Goal: Communication & Community: Answer question/provide support

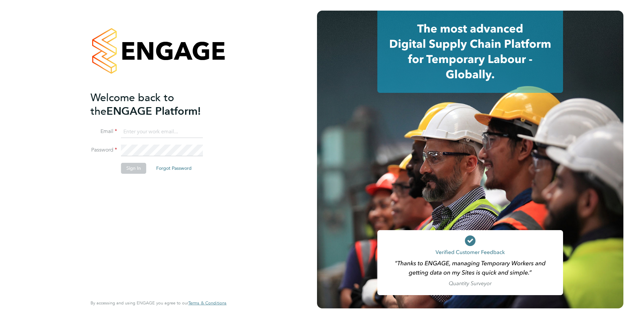
type input "emma.malvenan@ganymedesolutions.co.uk"
click at [138, 171] on button "Sign In" at bounding box center [133, 168] width 25 height 11
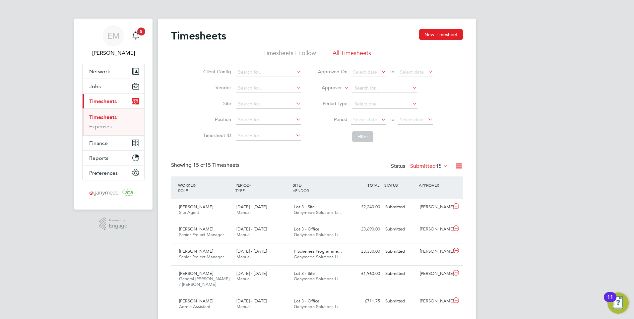
drag, startPoint x: 110, startPoint y: 117, endPoint x: 116, endPoint y: 117, distance: 6.3
click at [110, 117] on link "Timesheets" at bounding box center [103, 117] width 28 height 6
click at [269, 74] on input at bounding box center [268, 72] width 65 height 9
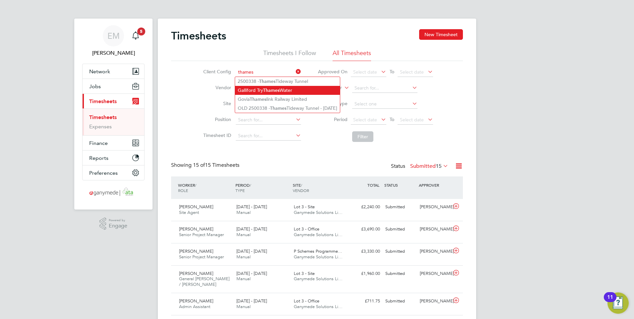
click at [268, 89] on b "Thames" at bounding box center [271, 90] width 17 height 6
type input "Galliford Try Thames Water"
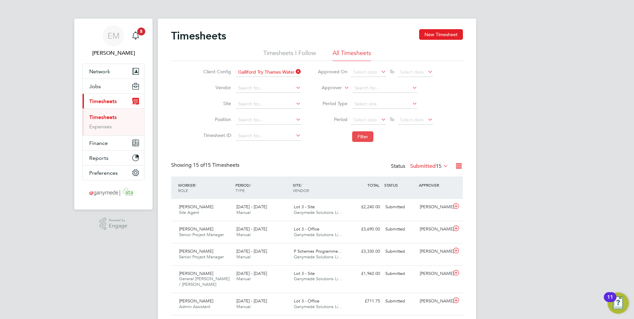
drag, startPoint x: 360, startPoint y: 138, endPoint x: 365, endPoint y: 134, distance: 6.2
click at [360, 138] on button "Filter" at bounding box center [362, 136] width 21 height 11
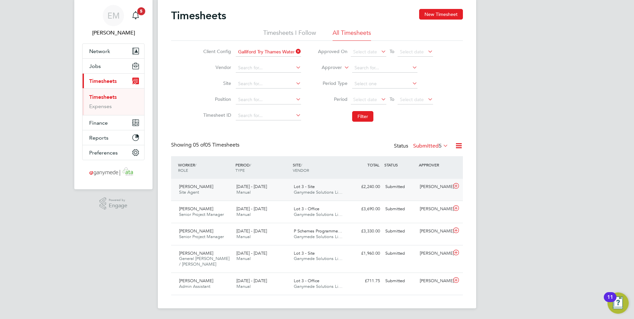
click at [247, 188] on span "22 - 28 Sep 2025" at bounding box center [251, 187] width 30 height 6
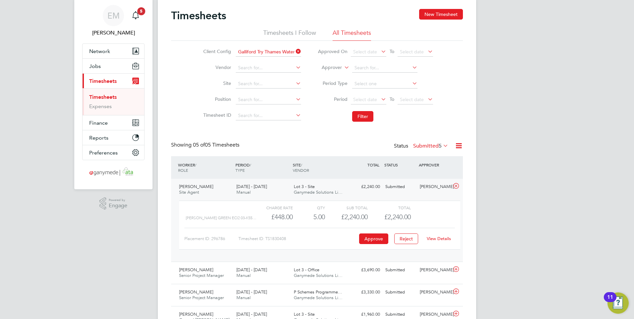
click at [442, 240] on link "View Details" at bounding box center [438, 239] width 24 height 6
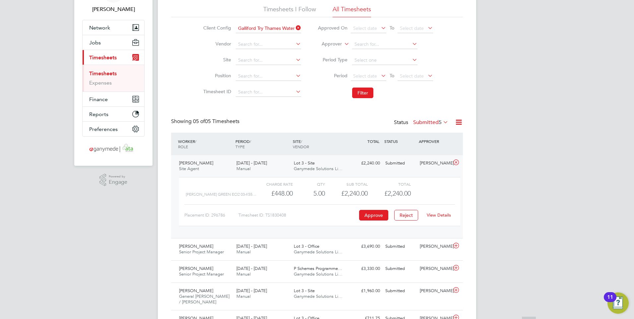
scroll to position [81, 0]
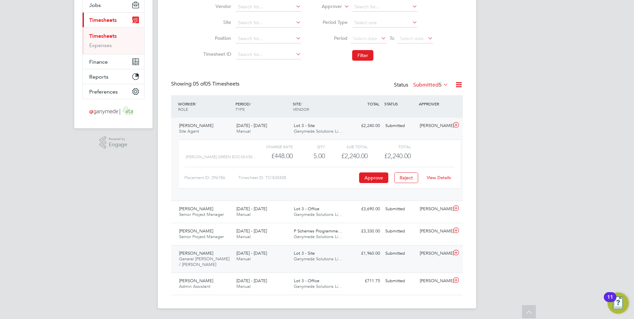
click at [245, 255] on span "22 - 28 Sep 2025" at bounding box center [251, 253] width 30 height 6
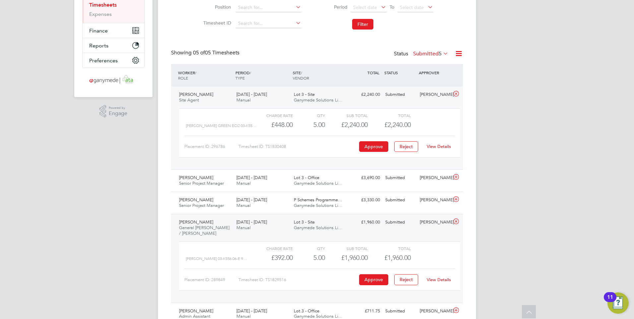
scroll to position [142, 0]
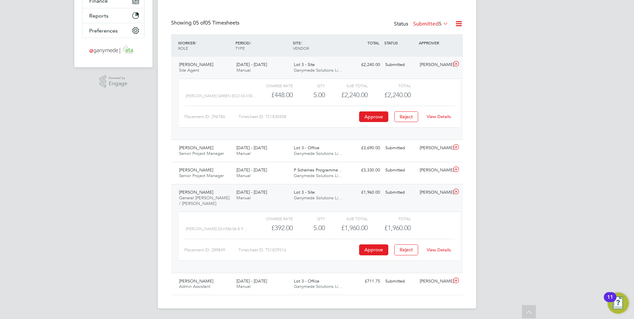
click at [445, 248] on link "View Details" at bounding box center [438, 250] width 24 height 6
click at [247, 146] on span "22 - 28 Sep 2025" at bounding box center [251, 148] width 30 height 6
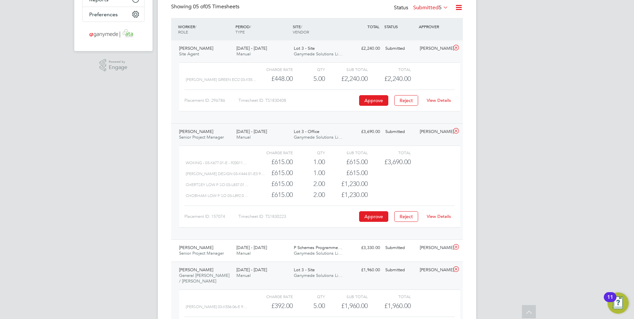
scroll to position [170, 0]
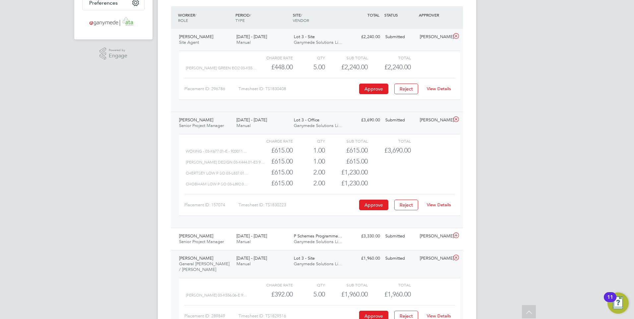
click at [444, 203] on link "View Details" at bounding box center [438, 205] width 24 height 6
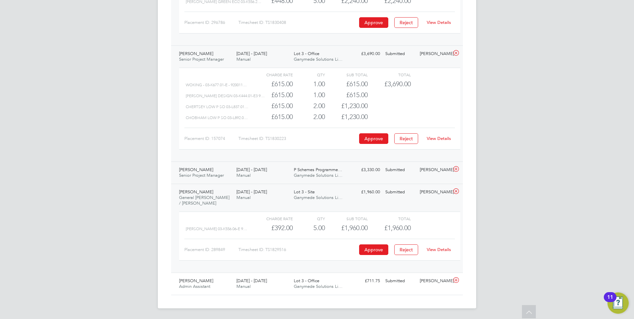
click at [245, 171] on span "22 - 28 Sep 2025" at bounding box center [251, 170] width 30 height 6
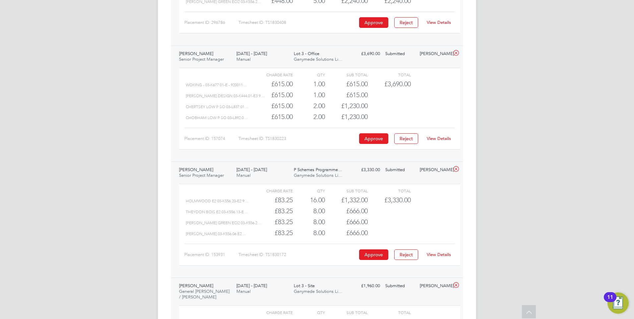
click at [444, 253] on link "View Details" at bounding box center [438, 255] width 24 height 6
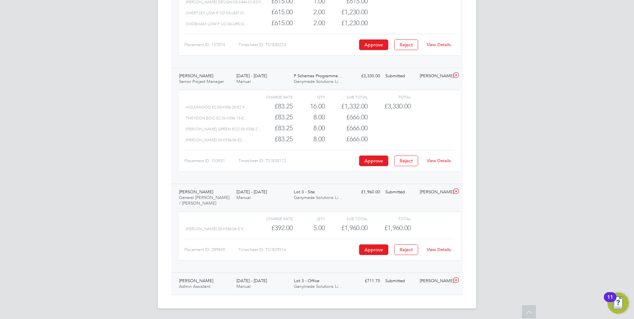
click at [248, 288] on span "Manual" at bounding box center [243, 286] width 14 height 6
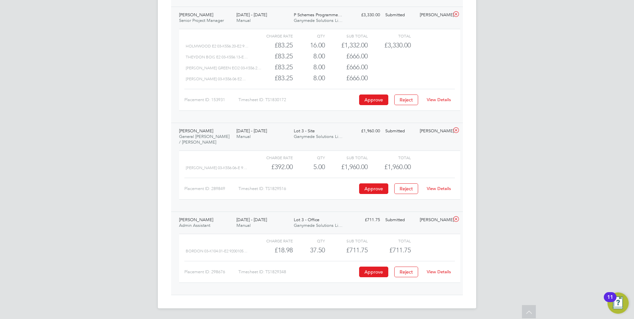
click at [444, 272] on link "View Details" at bounding box center [438, 272] width 24 height 6
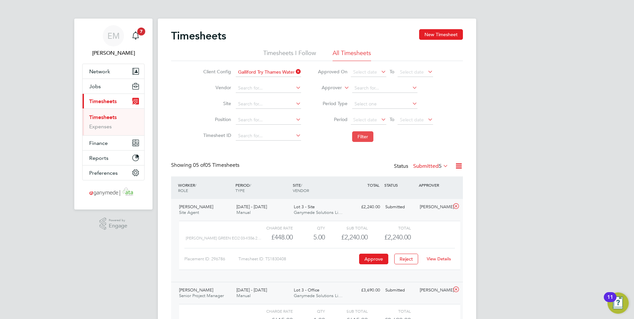
drag, startPoint x: 362, startPoint y: 137, endPoint x: 366, endPoint y: 137, distance: 3.4
click at [362, 137] on button "Filter" at bounding box center [362, 136] width 21 height 11
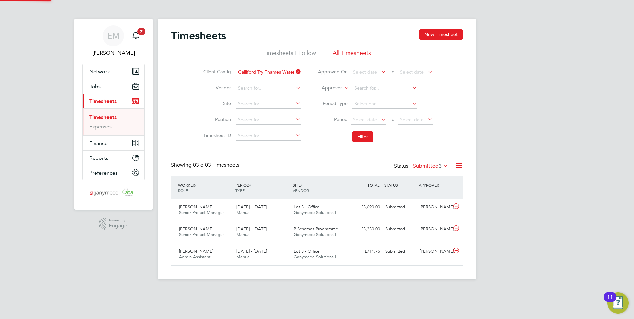
scroll to position [17, 58]
click at [143, 27] on app-alerts-badge "7" at bounding box center [141, 31] width 9 height 9
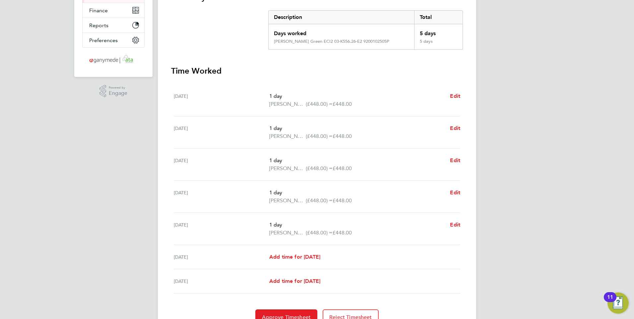
scroll to position [33, 0]
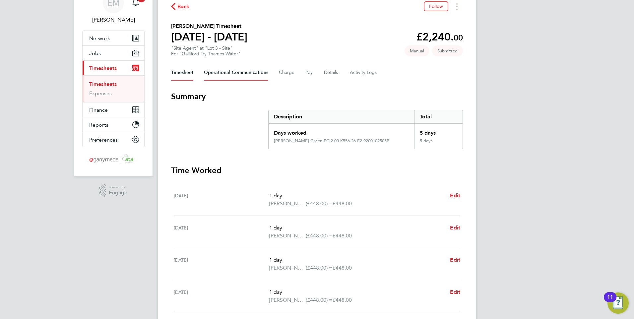
click at [221, 76] on Communications-tab "Operational Communications" at bounding box center [236, 73] width 64 height 16
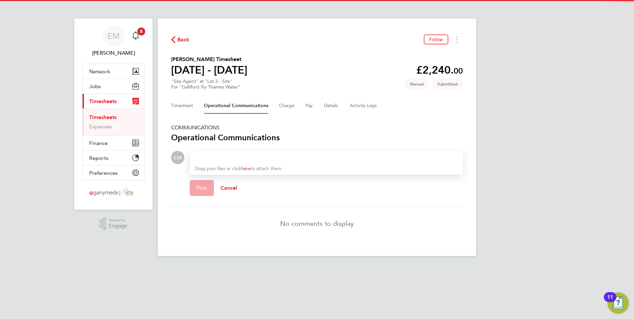
click at [203, 161] on div at bounding box center [326, 157] width 262 height 8
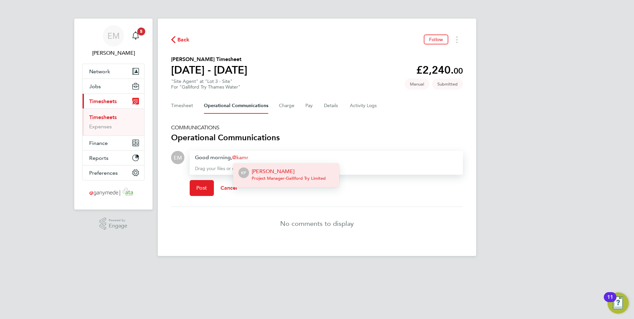
click at [293, 174] on p "[PERSON_NAME]" at bounding box center [289, 171] width 74 height 8
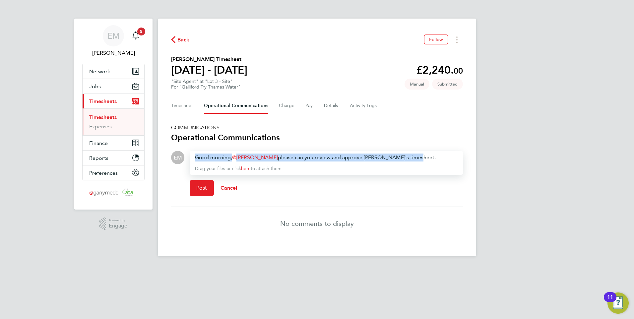
drag, startPoint x: 410, startPoint y: 155, endPoint x: 46, endPoint y: 159, distance: 363.2
click at [104, 165] on div "EM Emma Malvenan Notifications 5 Applications: Network Team Members Businesses …" at bounding box center [317, 133] width 634 height 266
copy div "Good morning, [PERSON_NAME] ​ please can you review and approve [PERSON_NAME]'s…"
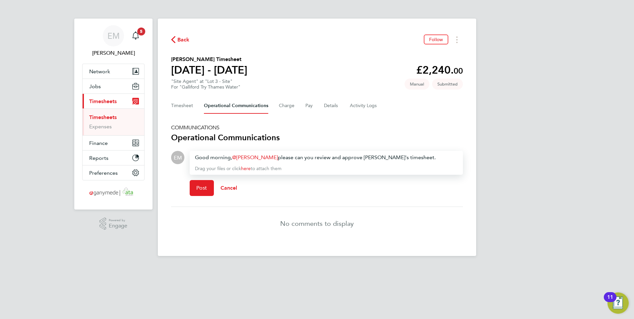
click at [399, 129] on h5 "COMMUNICATIONS" at bounding box center [317, 127] width 292 height 7
click at [199, 189] on span "Post" at bounding box center [201, 188] width 11 height 7
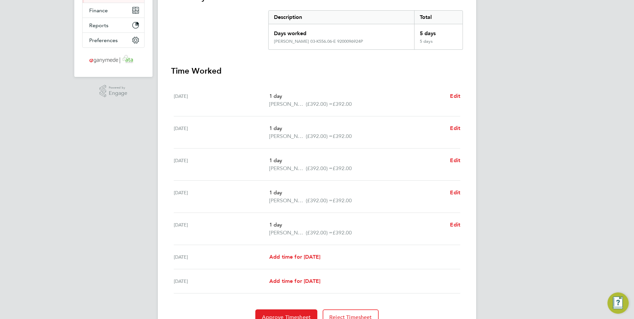
scroll to position [33, 0]
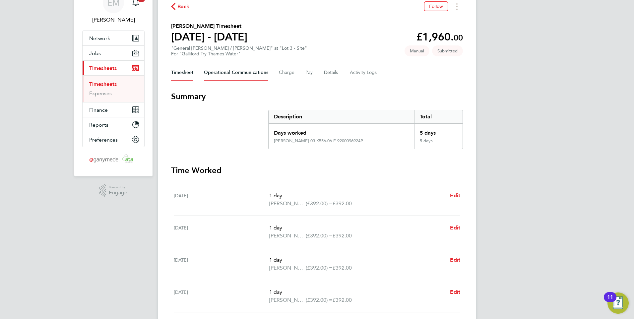
drag, startPoint x: 233, startPoint y: 70, endPoint x: 255, endPoint y: 102, distance: 38.1
click at [233, 71] on Communications-tab "Operational Communications" at bounding box center [236, 73] width 64 height 16
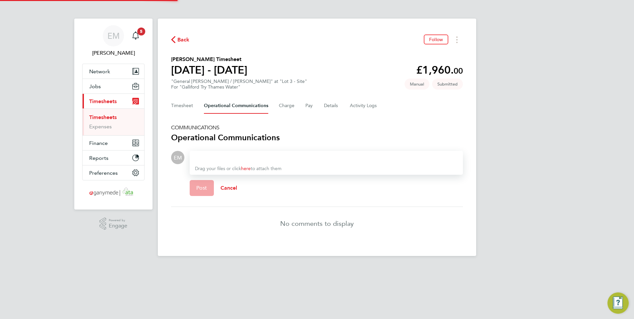
click at [231, 158] on div at bounding box center [326, 157] width 262 height 8
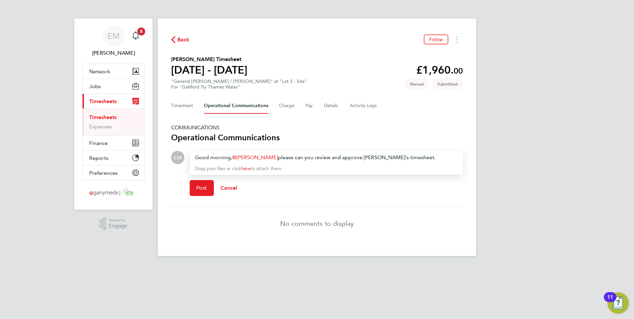
drag, startPoint x: 380, startPoint y: 158, endPoint x: 389, endPoint y: 154, distance: 9.7
click at [380, 158] on div "Good morning, [PERSON_NAME] ​ please can you review and approve [PERSON_NAME]'s…" at bounding box center [326, 157] width 262 height 8
click at [200, 191] on span "Post" at bounding box center [201, 188] width 11 height 7
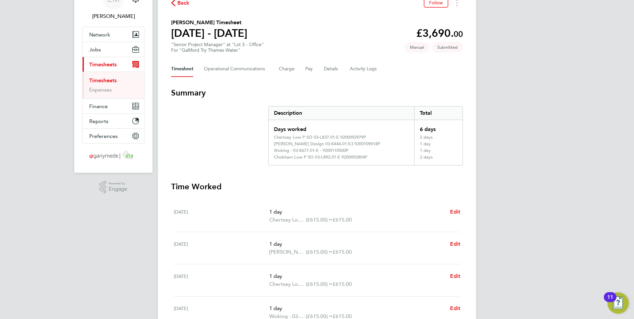
scroll to position [33, 0]
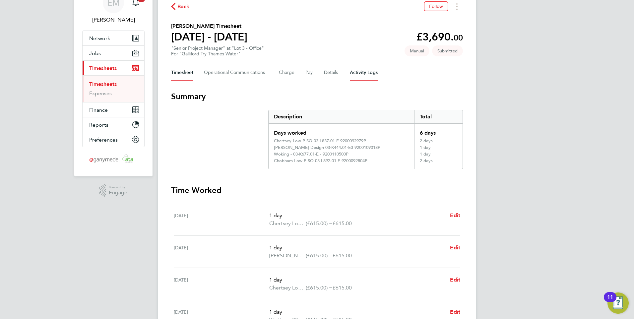
drag, startPoint x: 362, startPoint y: 70, endPoint x: 313, endPoint y: 72, distance: 48.7
click at [357, 71] on Logs-tab "Activity Logs" at bounding box center [364, 73] width 28 height 16
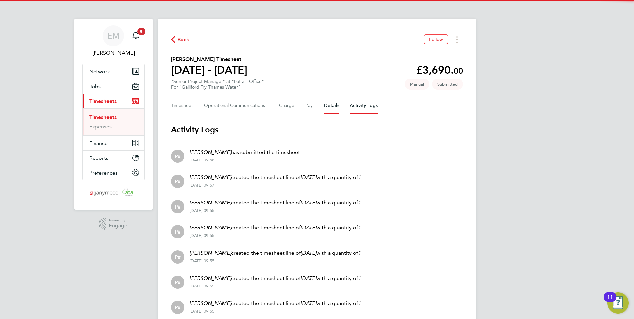
click at [330, 104] on button "Details" at bounding box center [331, 106] width 15 height 16
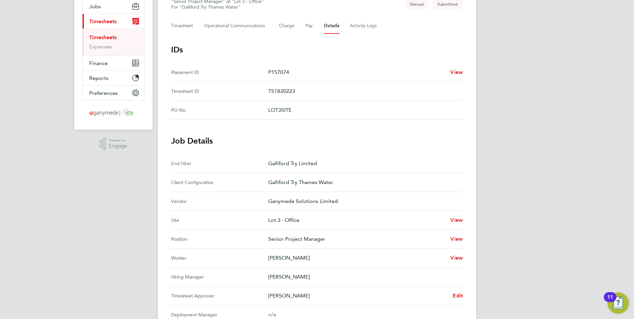
scroll to position [33, 0]
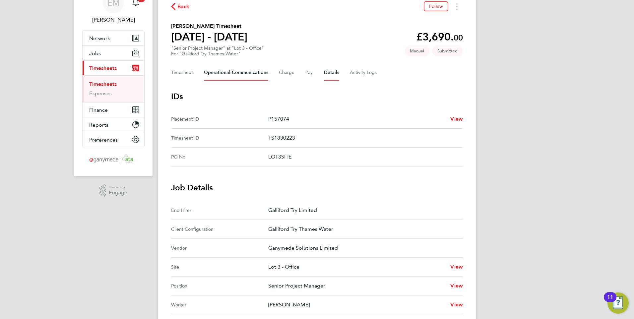
click at [229, 72] on Communications-tab "Operational Communications" at bounding box center [236, 73] width 64 height 16
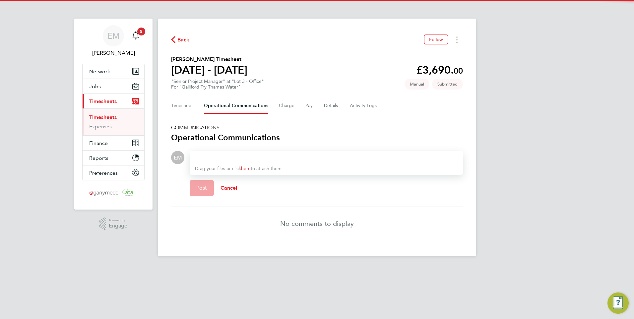
click at [210, 155] on div at bounding box center [326, 157] width 262 height 8
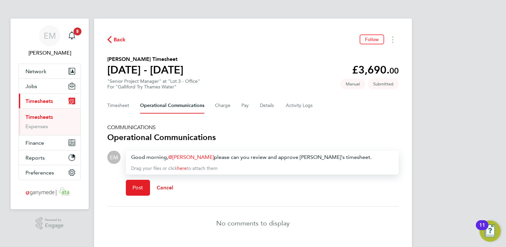
click at [165, 186] on span "Cancel" at bounding box center [165, 188] width 17 height 6
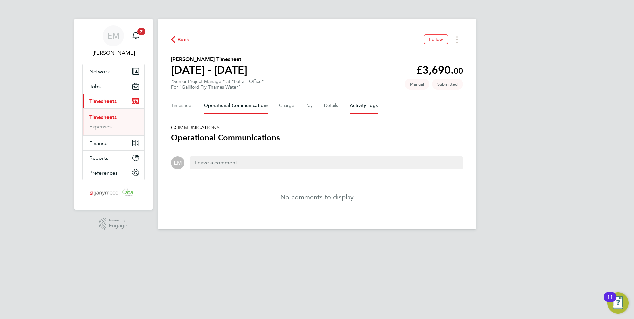
click at [367, 107] on Logs-tab "Activity Logs" at bounding box center [364, 106] width 28 height 16
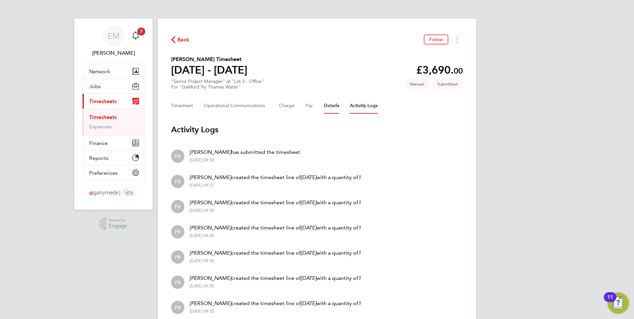
click at [326, 106] on button "Details" at bounding box center [331, 106] width 15 height 16
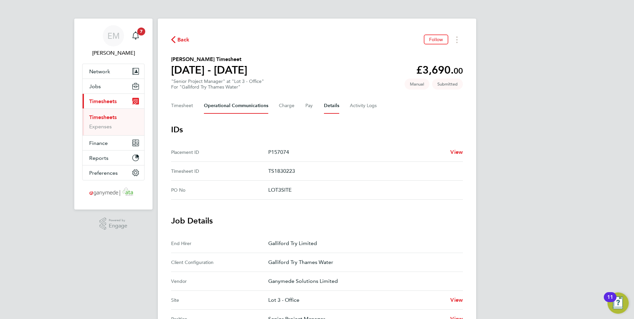
click at [209, 104] on Communications-tab "Operational Communications" at bounding box center [236, 106] width 64 height 16
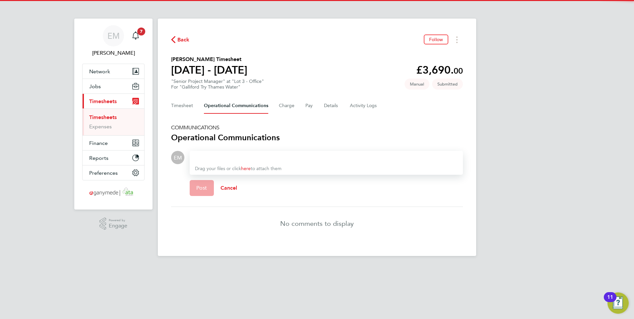
click at [205, 158] on div at bounding box center [326, 157] width 262 height 8
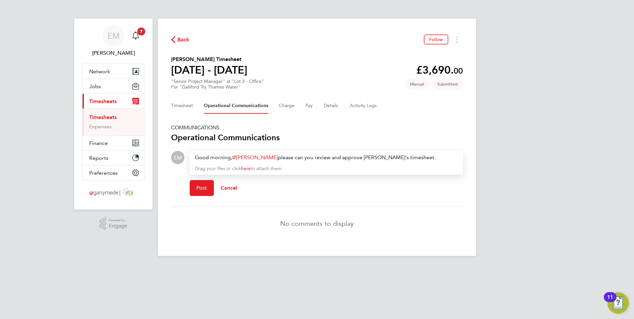
click at [272, 156] on div "Good morning, Kamran Parvez ​ please can you review and approve Anthony's times…" at bounding box center [326, 157] width 262 height 8
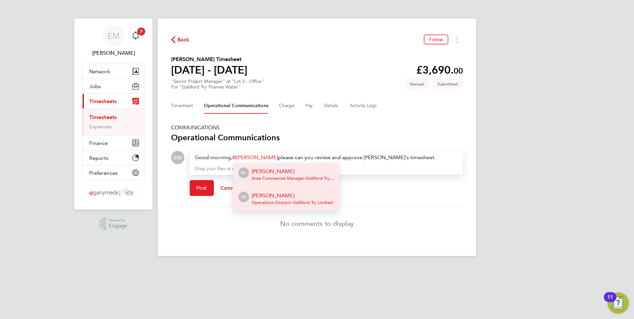
click at [267, 200] on span "Operations Director - Galliford Try Limited" at bounding box center [292, 202] width 81 height 5
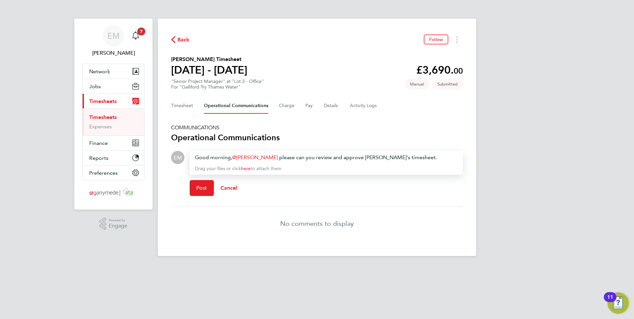
drag, startPoint x: 374, startPoint y: 157, endPoint x: 444, endPoint y: 133, distance: 74.0
click at [375, 157] on div "Good morning, David Easson ​ please can you review and approve Anthony's timesh…" at bounding box center [326, 157] width 262 height 8
drag, startPoint x: 410, startPoint y: 155, endPoint x: 148, endPoint y: 150, distance: 261.8
click at [148, 150] on div "EM Emma Malvenan Notifications 7 Applications: Network Team Members Businesses …" at bounding box center [317, 133] width 634 height 266
copy div "Good morning, [PERSON_NAME] ​ please can you review and approve [PERSON_NAME]'s…"
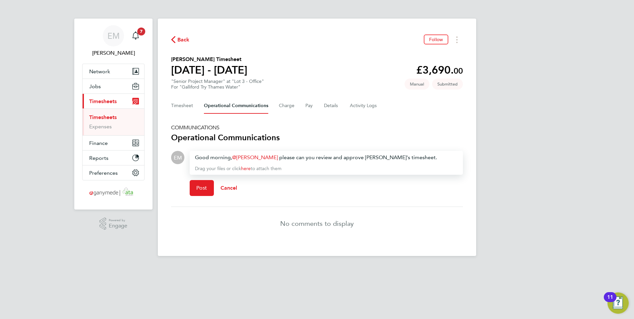
click at [373, 133] on h3 "Operational Communications" at bounding box center [317, 137] width 292 height 11
click at [206, 189] on span "Post" at bounding box center [201, 188] width 11 height 7
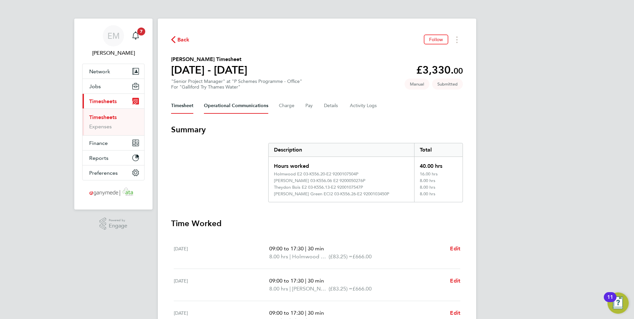
click at [243, 107] on Communications-tab "Operational Communications" at bounding box center [236, 106] width 64 height 16
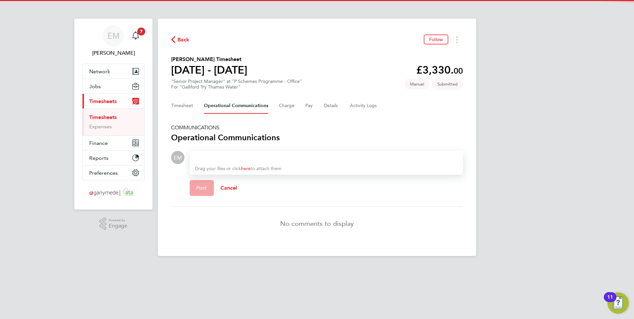
click at [212, 156] on div at bounding box center [326, 157] width 262 height 8
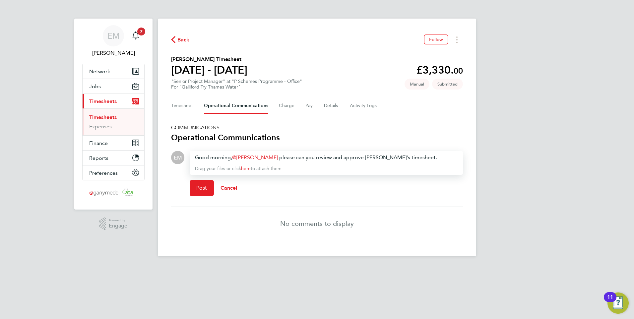
click at [367, 157] on div "Good morning, [PERSON_NAME] ​ please can you review and approve [PERSON_NAME]'s…" at bounding box center [326, 157] width 262 height 8
click at [206, 187] on span "Post" at bounding box center [201, 188] width 11 height 7
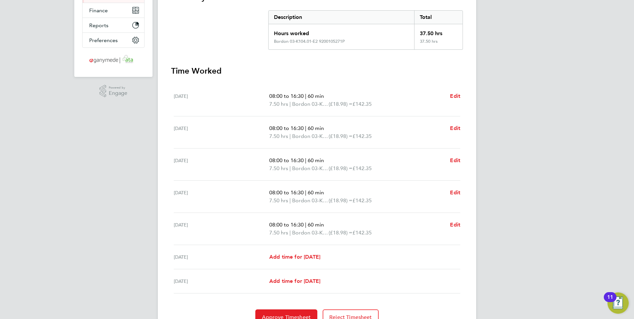
scroll to position [33, 0]
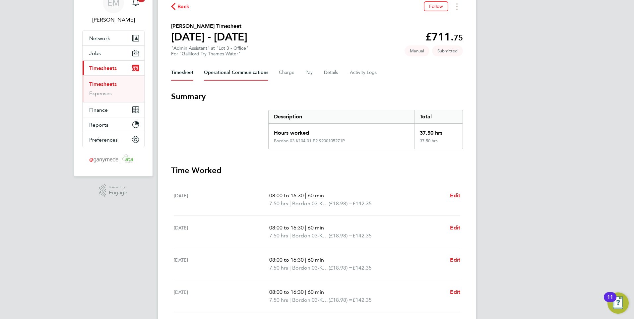
click at [236, 71] on Communications-tab "Operational Communications" at bounding box center [236, 73] width 64 height 16
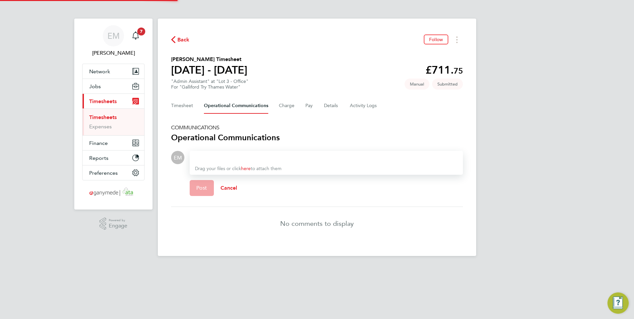
click at [231, 158] on div at bounding box center [326, 157] width 262 height 8
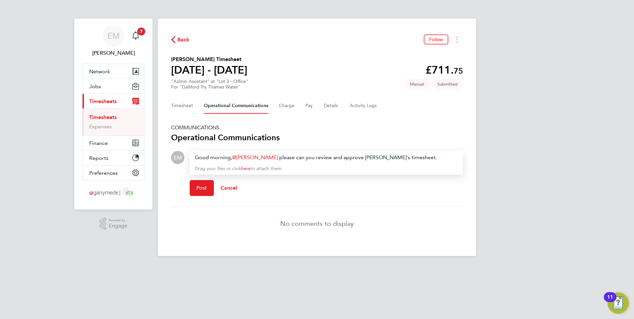
click at [368, 155] on div "Good morning, [PERSON_NAME] ​ please can you review and approve [PERSON_NAME]'s…" at bounding box center [326, 157] width 262 height 8
click at [199, 191] on span "Post" at bounding box center [201, 188] width 11 height 7
